Goal: Check status: Check status

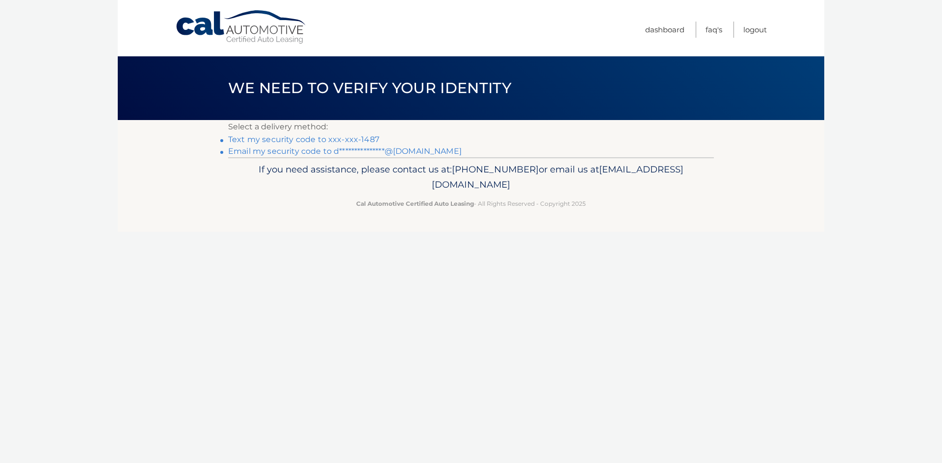
click at [350, 138] on link "Text my security code to xxx-xxx-1487" at bounding box center [303, 139] width 151 height 9
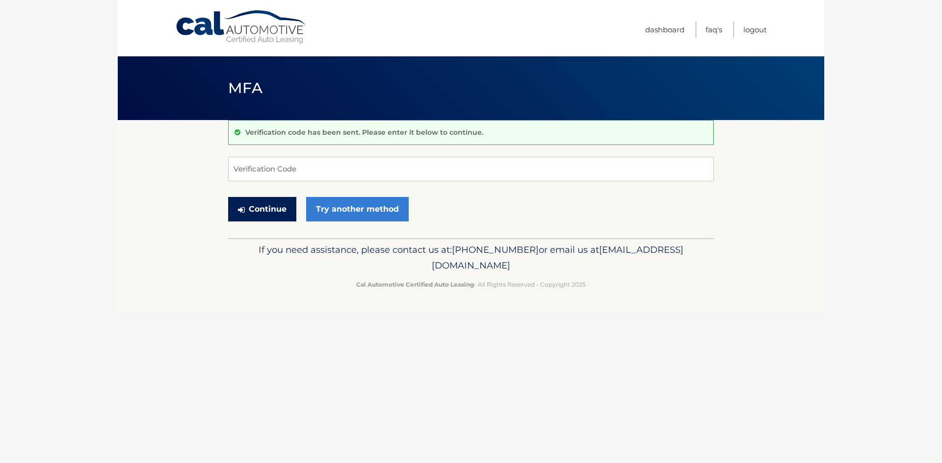
click at [270, 207] on button "Continue" at bounding box center [262, 209] width 68 height 25
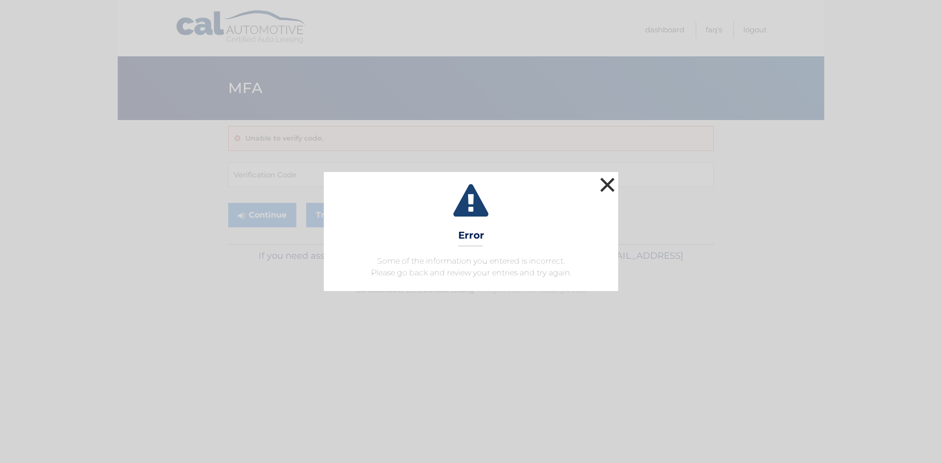
click at [600, 187] on button "×" at bounding box center [607, 185] width 20 height 20
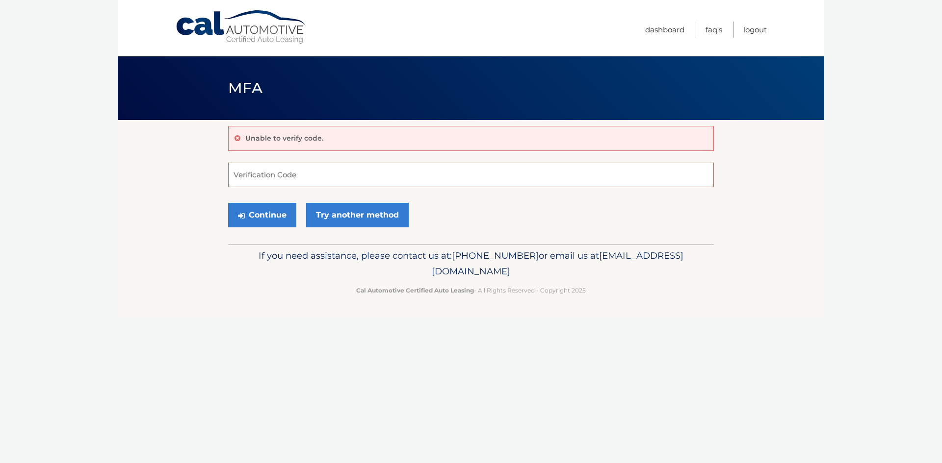
click at [348, 170] on input "Verification Code" at bounding box center [471, 175] width 486 height 25
type input "442354"
click at [228, 203] on button "Continue" at bounding box center [262, 215] width 68 height 25
click at [272, 210] on button "Continue" at bounding box center [262, 215] width 68 height 25
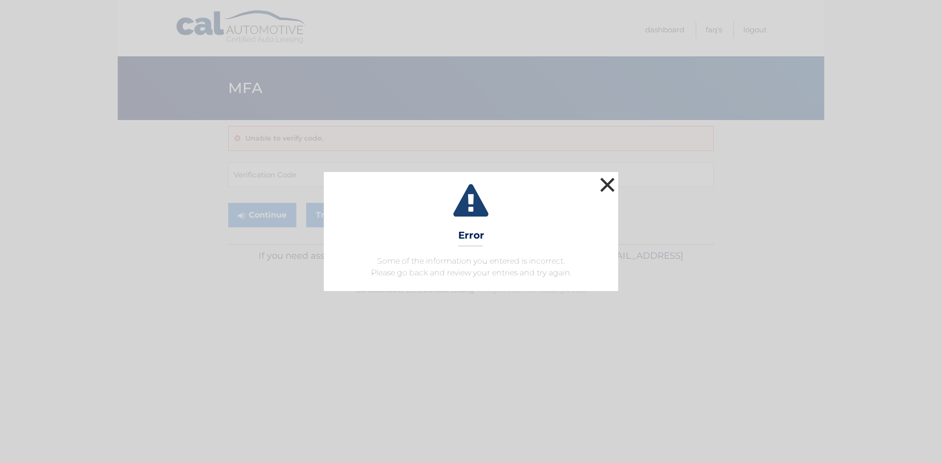
click at [606, 183] on button "×" at bounding box center [607, 185] width 20 height 20
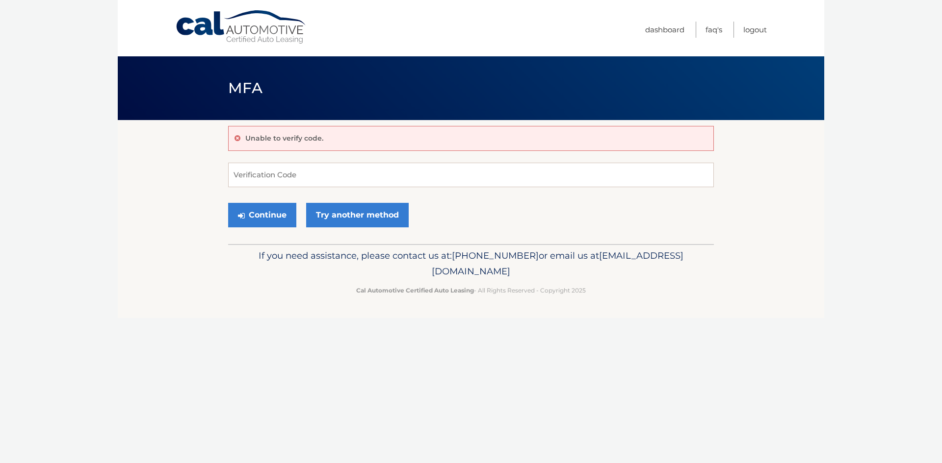
drag, startPoint x: 297, startPoint y: 105, endPoint x: 294, endPoint y: 112, distance: 7.7
click at [297, 107] on header "MFA" at bounding box center [471, 88] width 486 height 64
drag, startPoint x: 294, startPoint y: 112, endPoint x: 574, endPoint y: 45, distance: 288.4
click at [304, 109] on header "MFA" at bounding box center [471, 88] width 486 height 64
click at [663, 30] on link "Dashboard" at bounding box center [664, 30] width 39 height 16
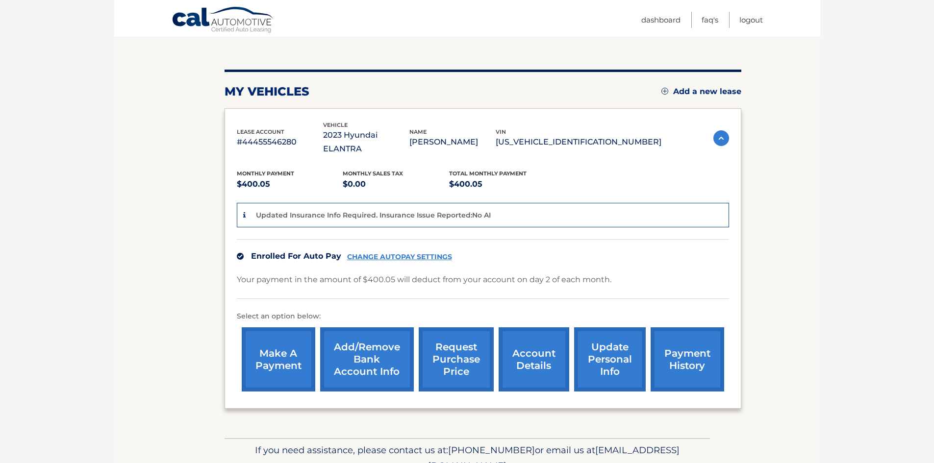
scroll to position [130, 0]
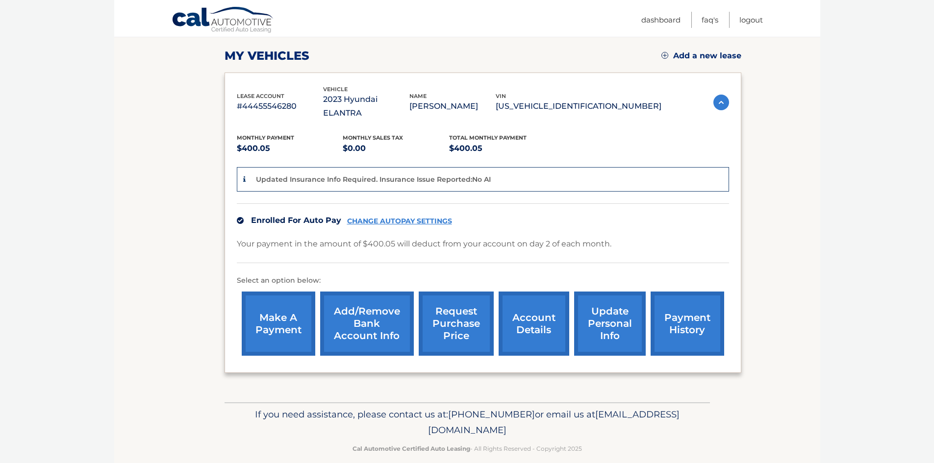
click at [529, 309] on link "account details" at bounding box center [534, 324] width 71 height 64
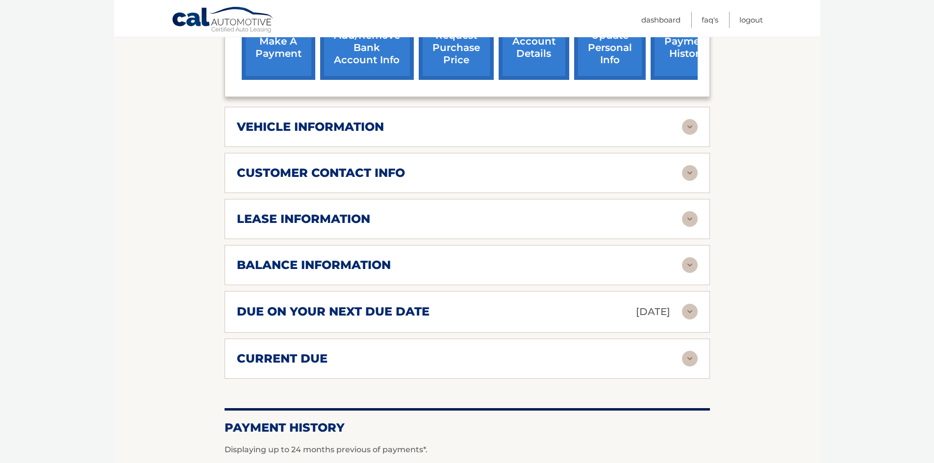
scroll to position [392, 0]
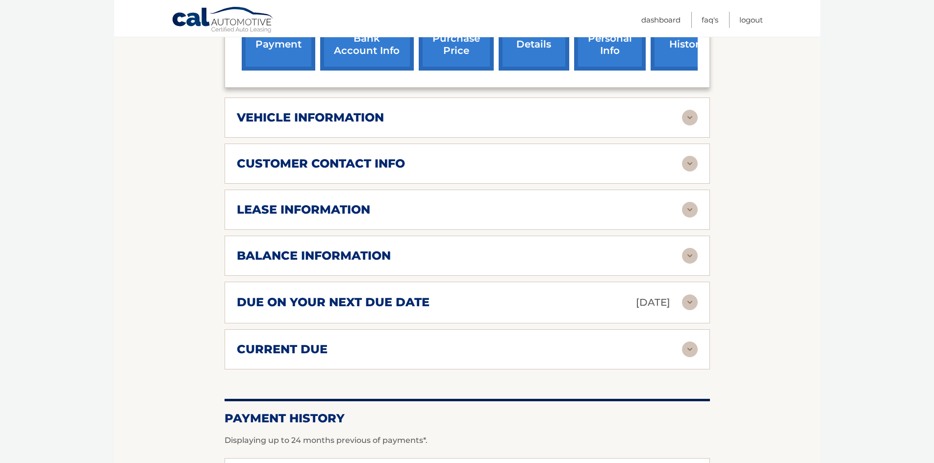
click at [545, 250] on div "balance information" at bounding box center [467, 256] width 461 height 16
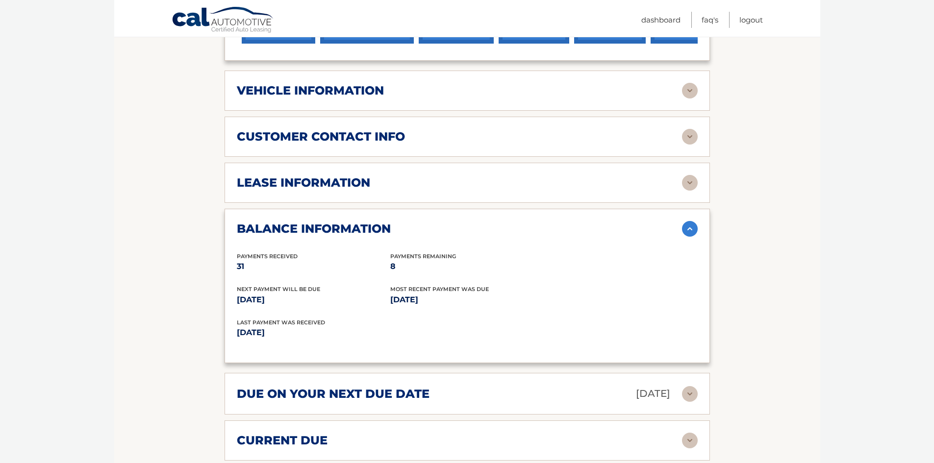
scroll to position [441, 0]
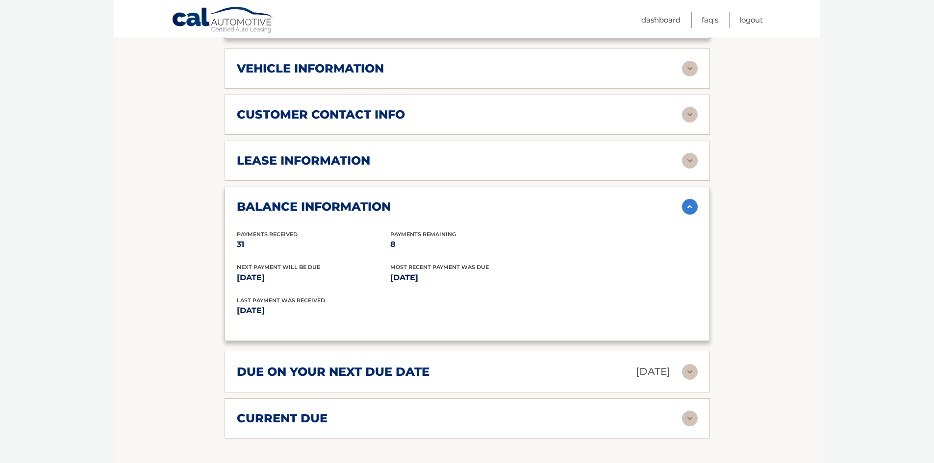
click at [322, 416] on div "current due Late Charges $0.00 Miscelleneous Charges* $0.00 Sales Tax $0.00 pay…" at bounding box center [468, 419] width 486 height 40
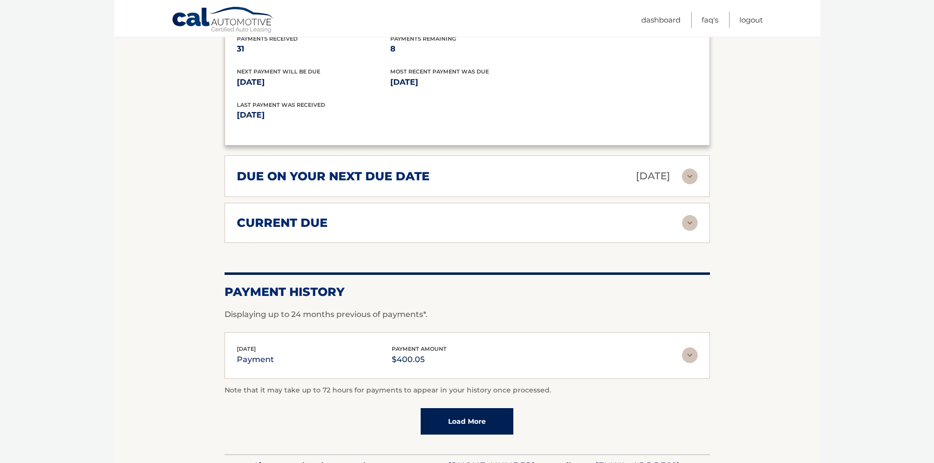
scroll to position [638, 0]
click at [690, 347] on img at bounding box center [690, 355] width 16 height 16
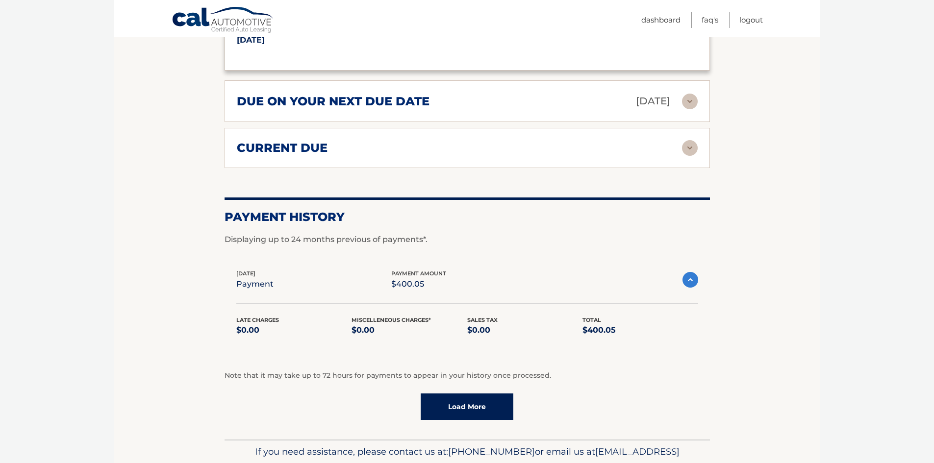
scroll to position [589, 0]
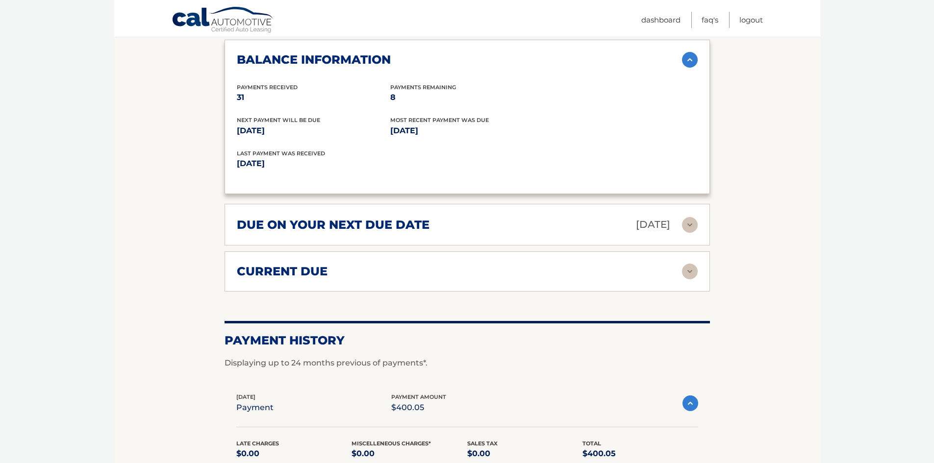
click at [684, 217] on img at bounding box center [690, 225] width 16 height 16
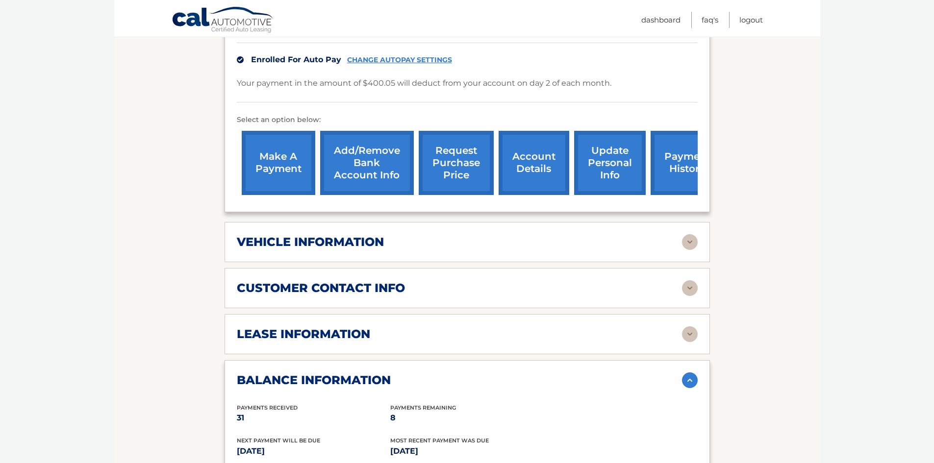
scroll to position [245, 0]
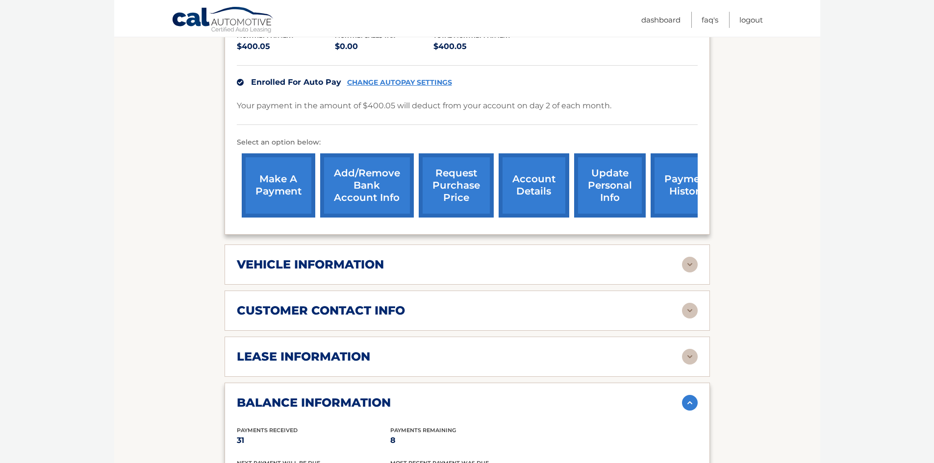
click at [393, 257] on div "vehicle information" at bounding box center [459, 264] width 445 height 15
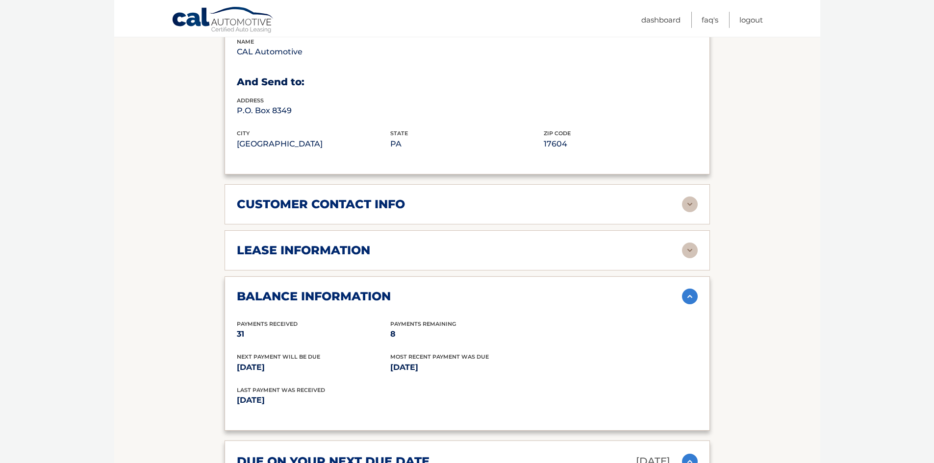
scroll to position [589, 0]
click at [404, 276] on div "balance information Payments Received 31 Payments Remaining 8 Next Payment will…" at bounding box center [468, 353] width 486 height 155
click at [412, 250] on div "lease information Contract Start Date Mar 02, 2023 Term 39 Maturity Date Jun 02…" at bounding box center [468, 250] width 486 height 40
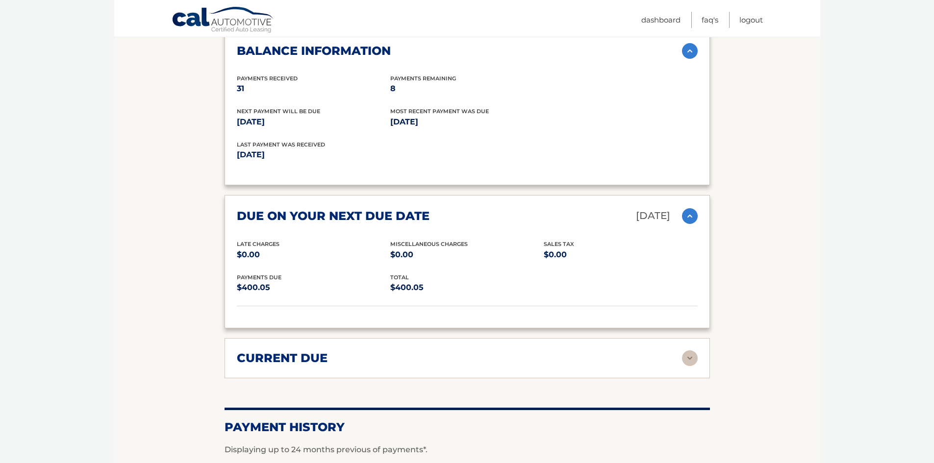
scroll to position [1081, 0]
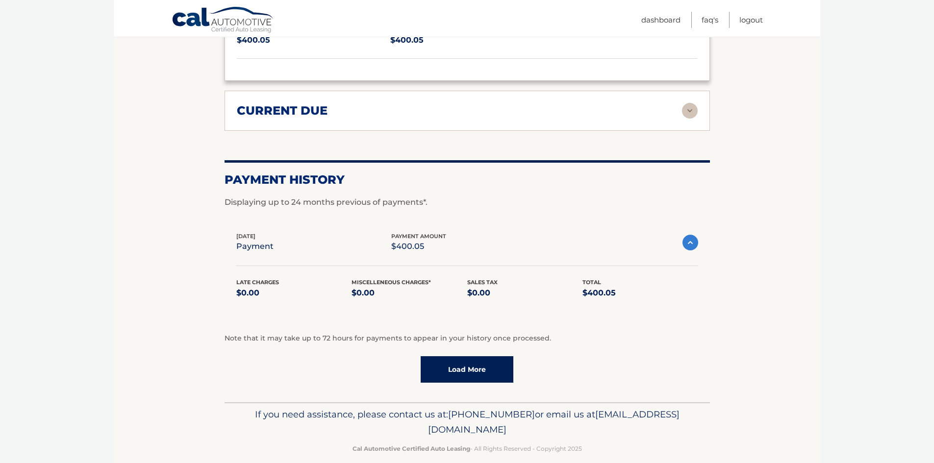
drag, startPoint x: 488, startPoint y: 364, endPoint x: 488, endPoint y: 359, distance: 5.4
click at [488, 363] on link "Load More" at bounding box center [467, 370] width 93 height 26
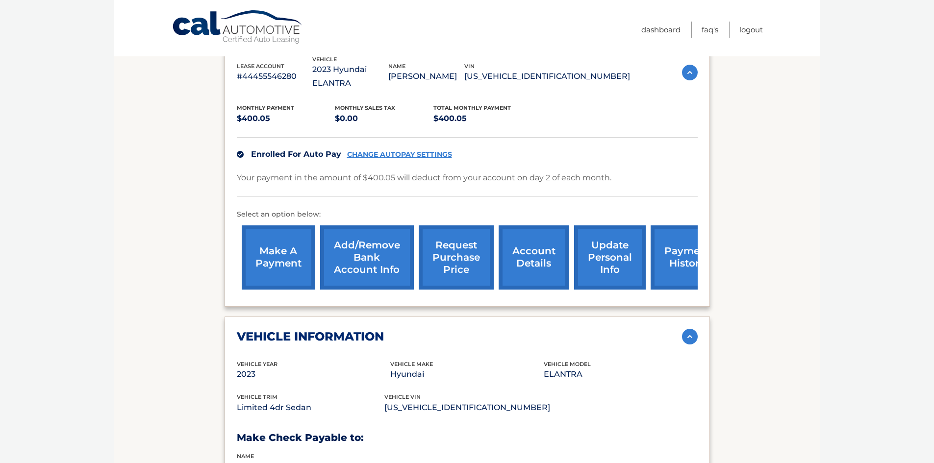
scroll to position [18, 0]
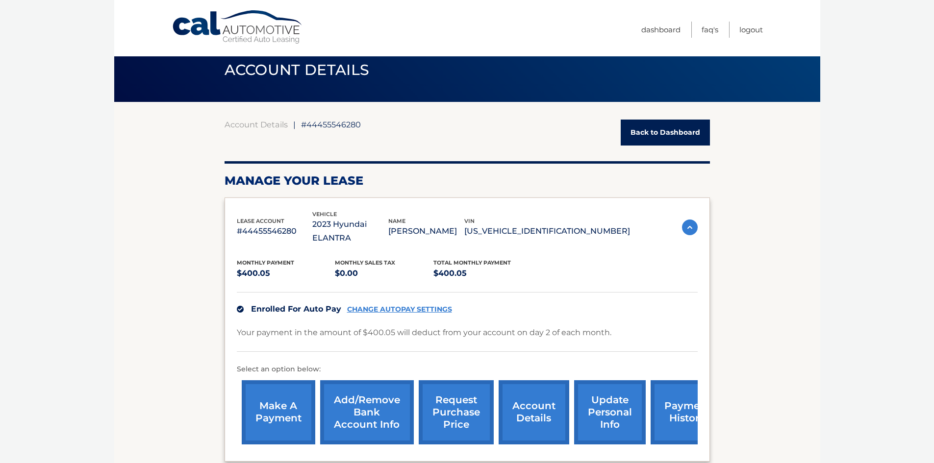
click at [680, 407] on link "payment history" at bounding box center [688, 413] width 74 height 64
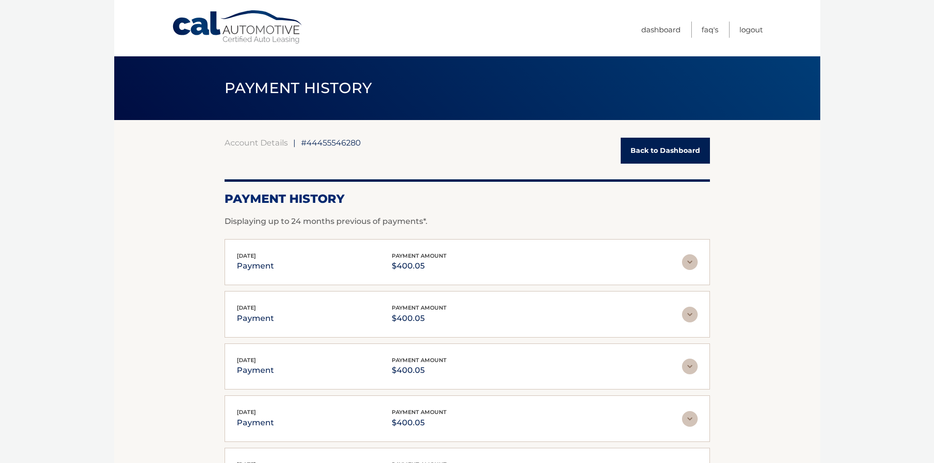
click at [653, 137] on div "Account Details | #44455546280 Back to Dashboard Payment History Displaying up …" at bounding box center [468, 345] width 486 height 450
click at [652, 148] on link "Back to Dashboard" at bounding box center [665, 151] width 89 height 26
click at [686, 153] on link "Back to Dashboard" at bounding box center [665, 151] width 89 height 26
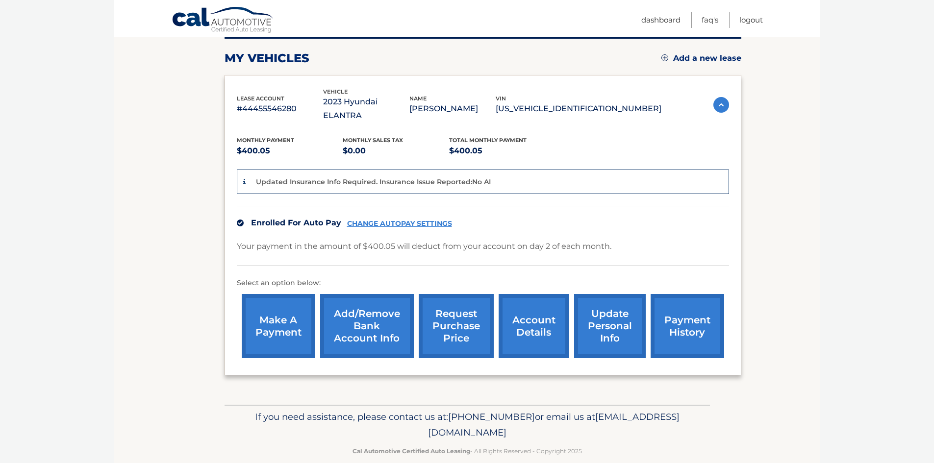
scroll to position [130, 0]
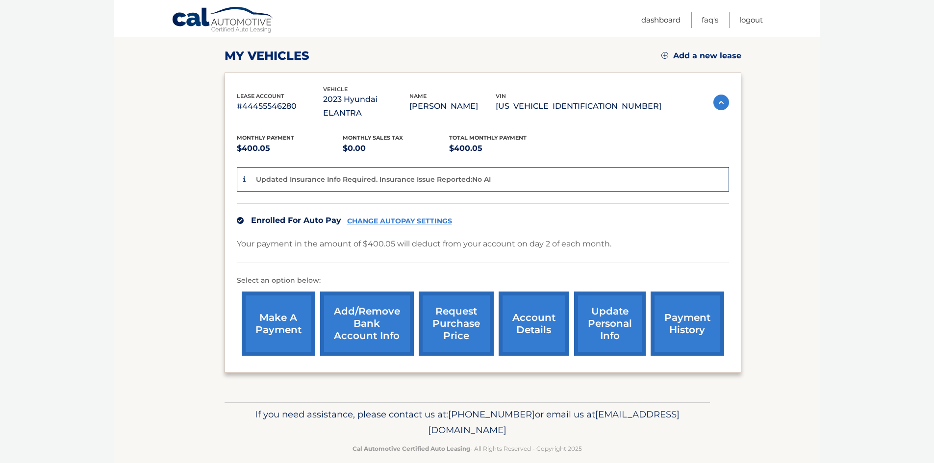
click at [522, 312] on link "account details" at bounding box center [534, 324] width 71 height 64
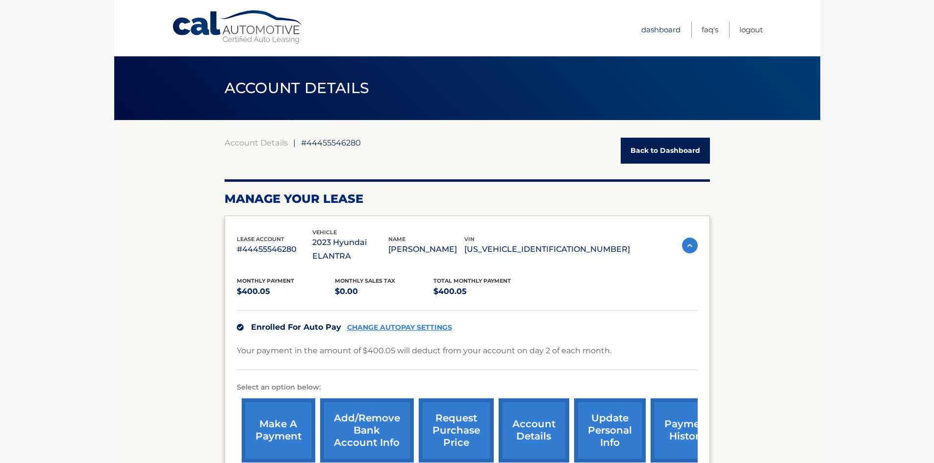
click at [664, 23] on link "Dashboard" at bounding box center [661, 30] width 39 height 16
click at [662, 29] on link "Dashboard" at bounding box center [661, 30] width 39 height 16
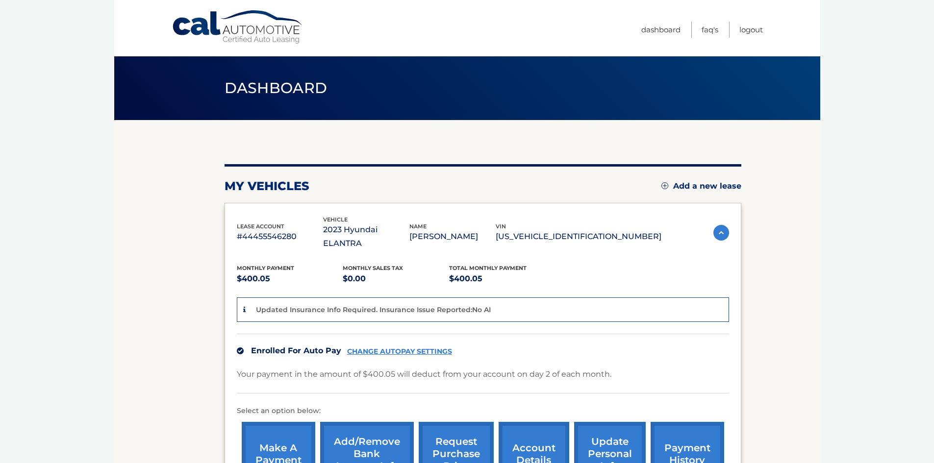
click at [264, 89] on span "Dashboard" at bounding box center [276, 88] width 103 height 18
